Goal: Task Accomplishment & Management: Contribute content

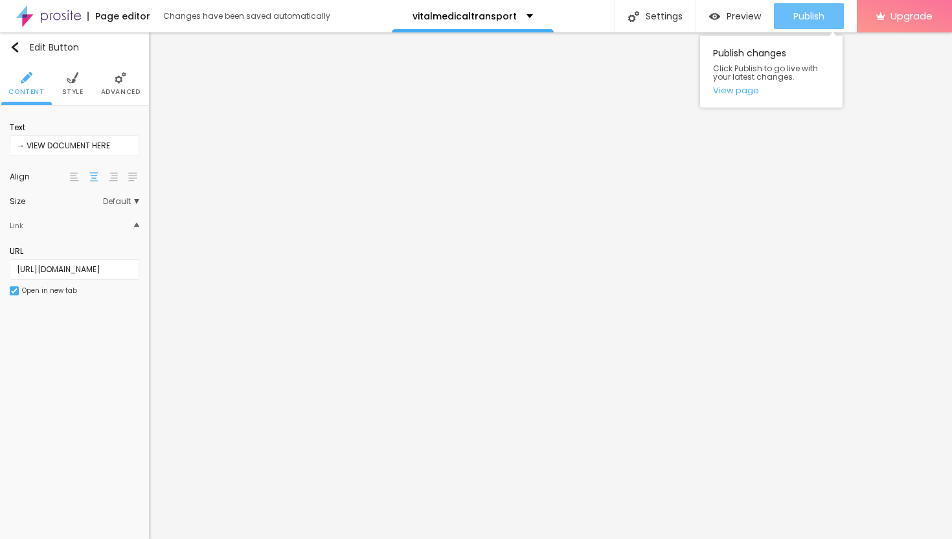
click at [777, 18] on span "Publish" at bounding box center [809, 16] width 31 height 10
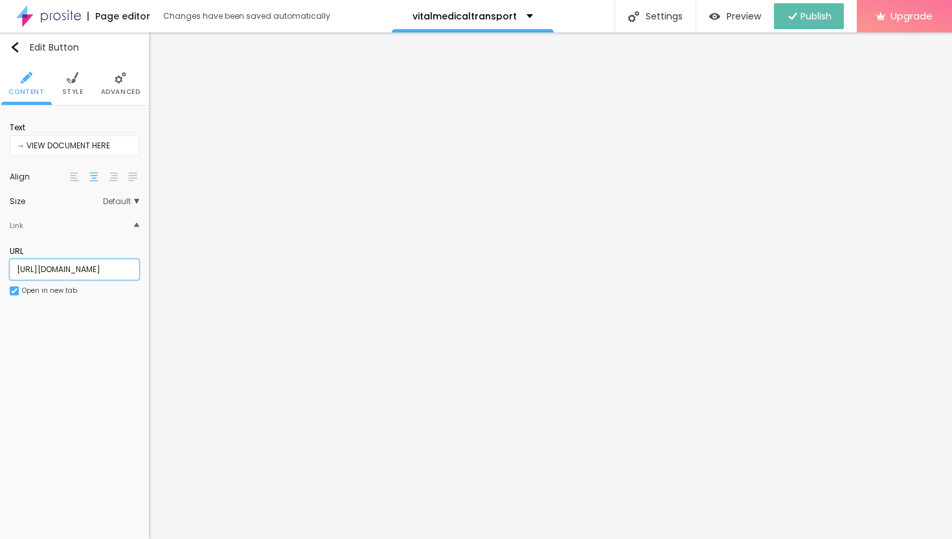
click at [130, 261] on input "https://pyraamideusa.com/" at bounding box center [75, 269] width 130 height 21
paste input "https://synegyltc.com/"
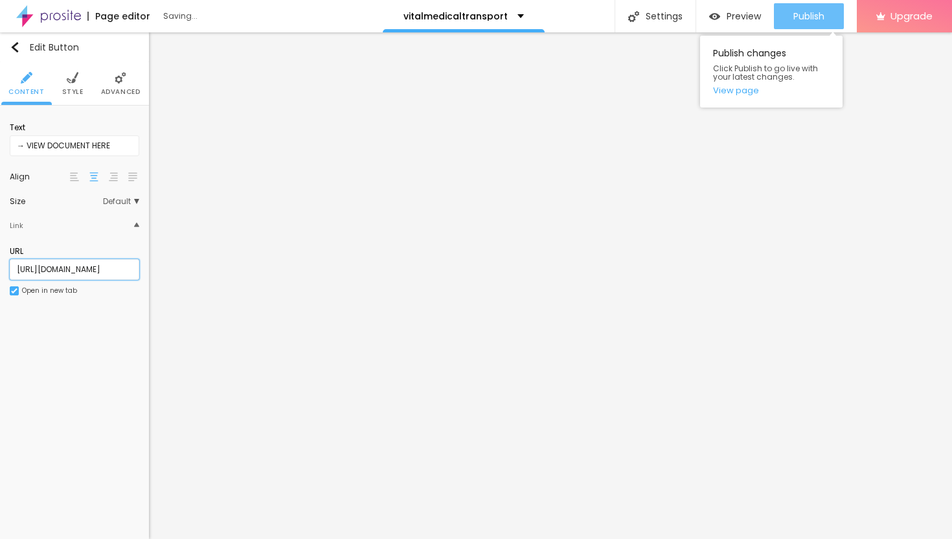
type input "https://synegyltc.com/"
click at [777, 21] on span "Publish" at bounding box center [809, 16] width 31 height 10
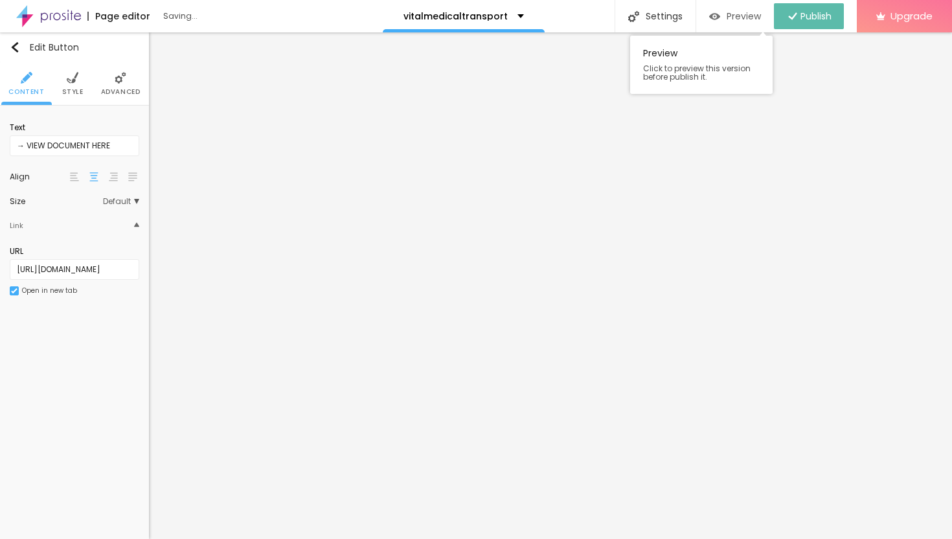
click at [739, 20] on span "Preview" at bounding box center [744, 16] width 34 height 10
